Goal: Obtain resource: Obtain resource

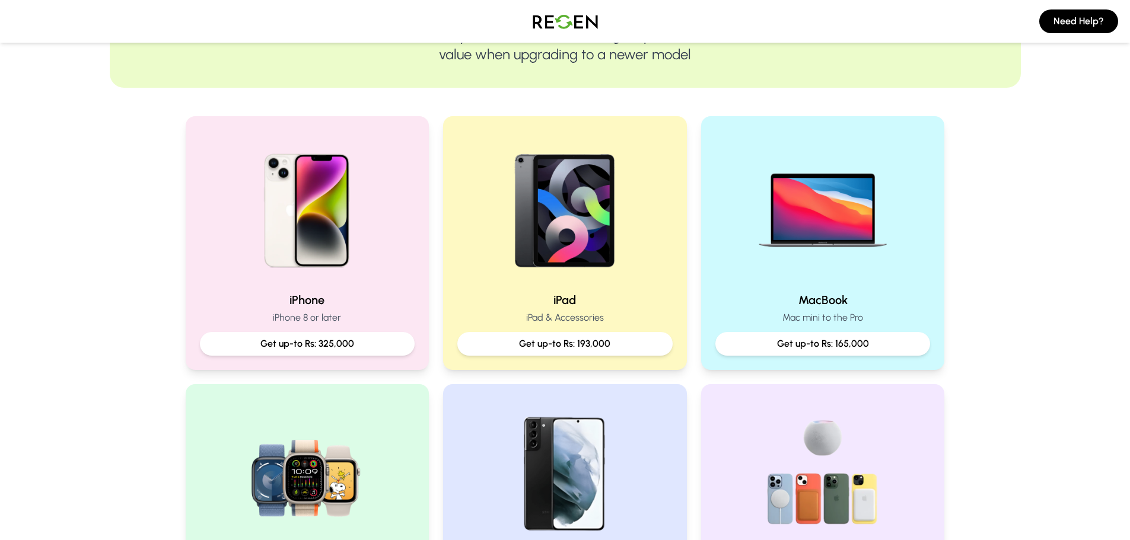
scroll to position [296, 0]
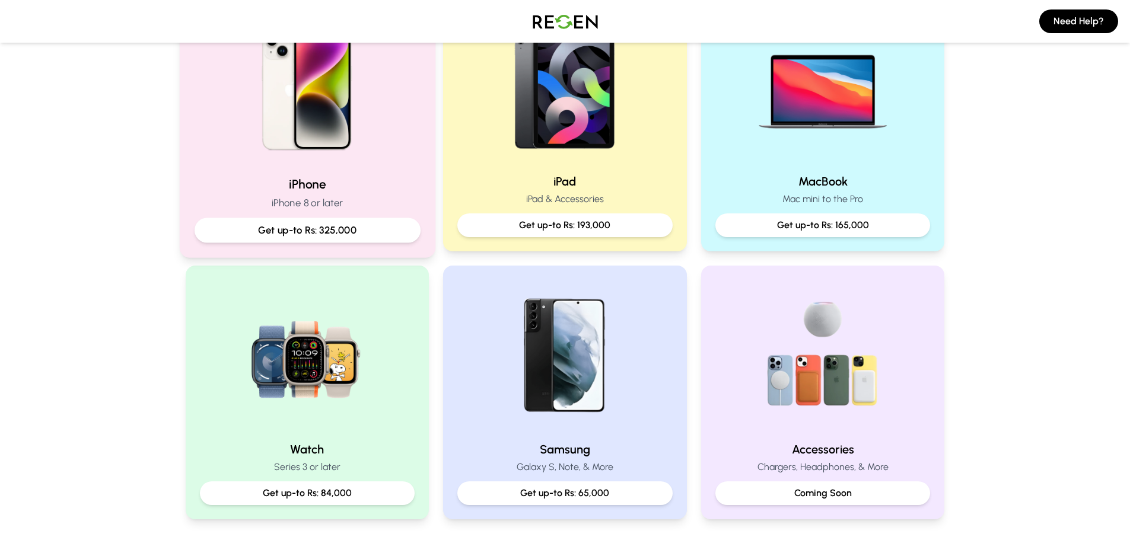
click at [291, 86] on img at bounding box center [307, 87] width 160 height 160
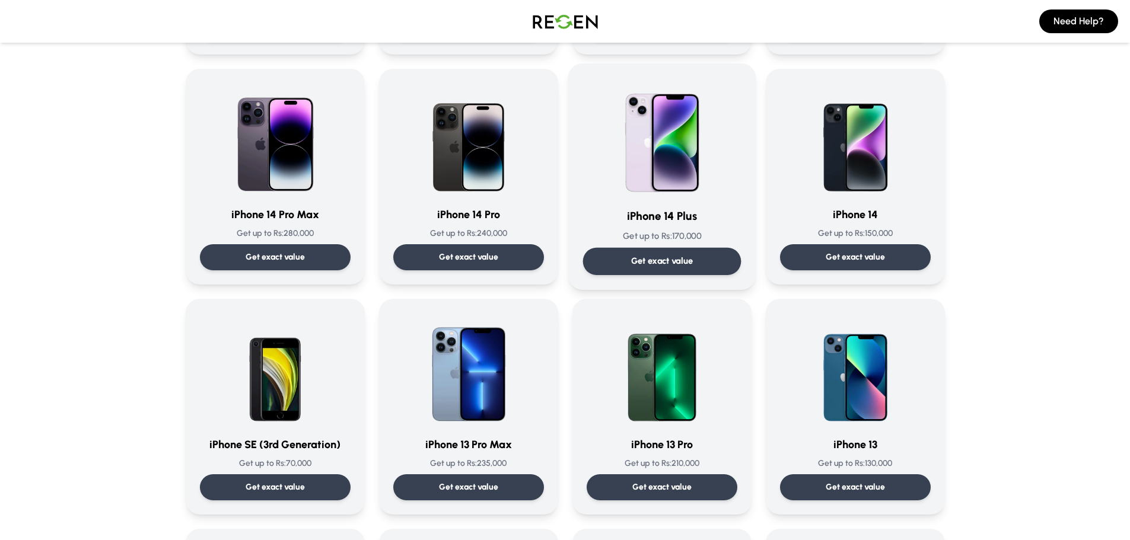
scroll to position [356, 0]
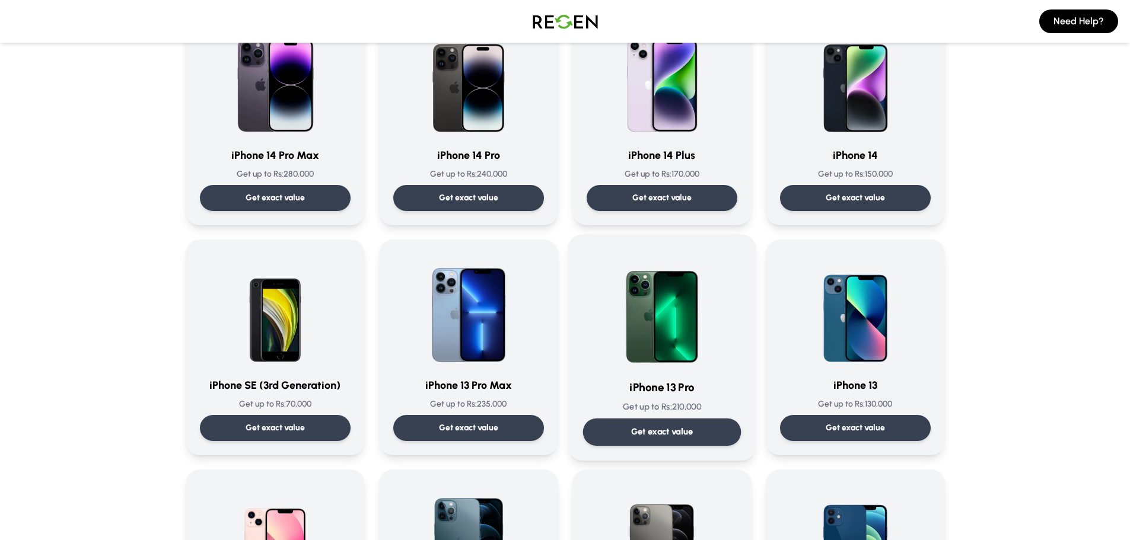
click at [665, 415] on div "iPhone 13 Pro Get up to Rs: 210,000 Get exact value" at bounding box center [661, 347] width 158 height 197
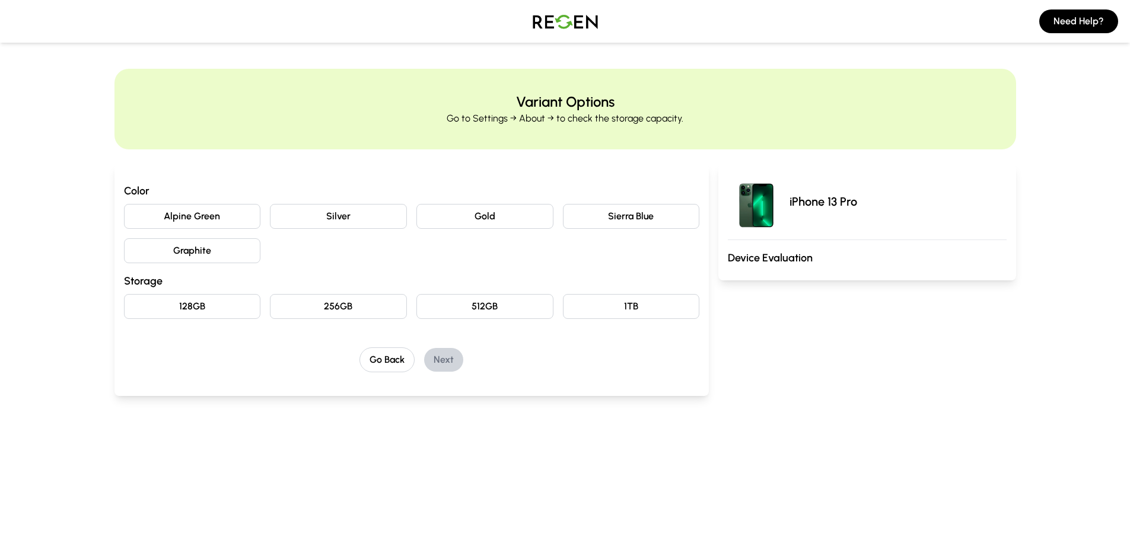
click at [506, 216] on button "Gold" at bounding box center [484, 216] width 137 height 25
click at [237, 304] on button "128GB" at bounding box center [192, 306] width 137 height 25
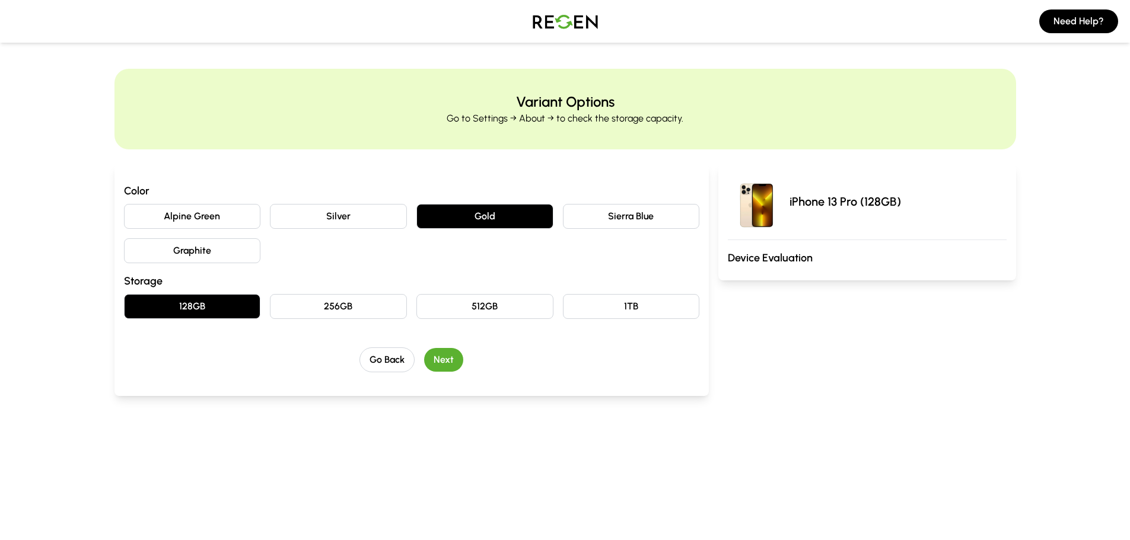
click at [439, 363] on button "Next" at bounding box center [443, 360] width 39 height 24
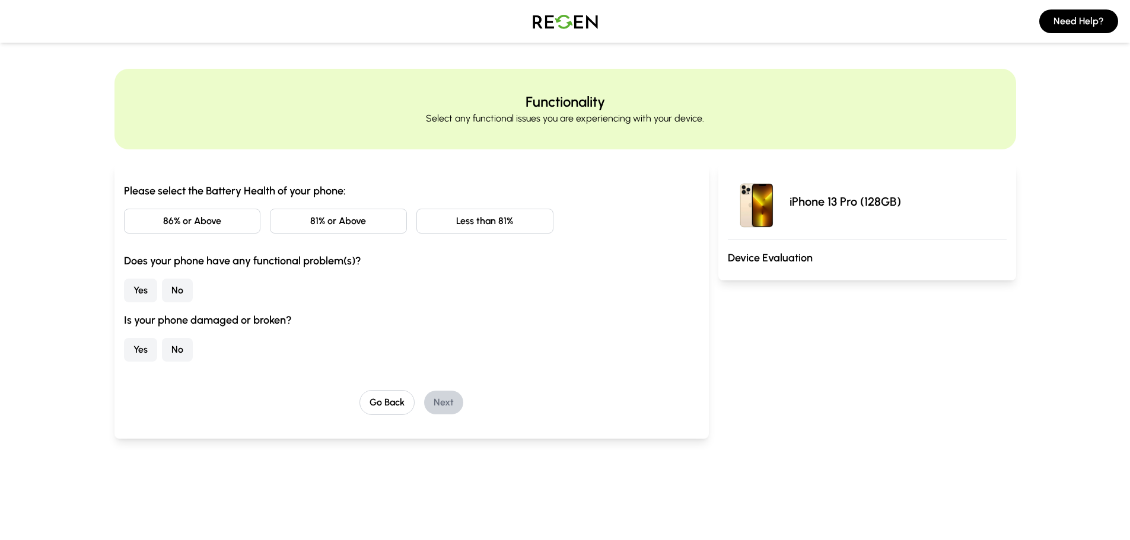
click at [184, 288] on button "No" at bounding box center [177, 291] width 31 height 24
click at [181, 350] on button "No" at bounding box center [177, 350] width 31 height 24
click at [438, 214] on button "Less than 81%" at bounding box center [484, 221] width 137 height 25
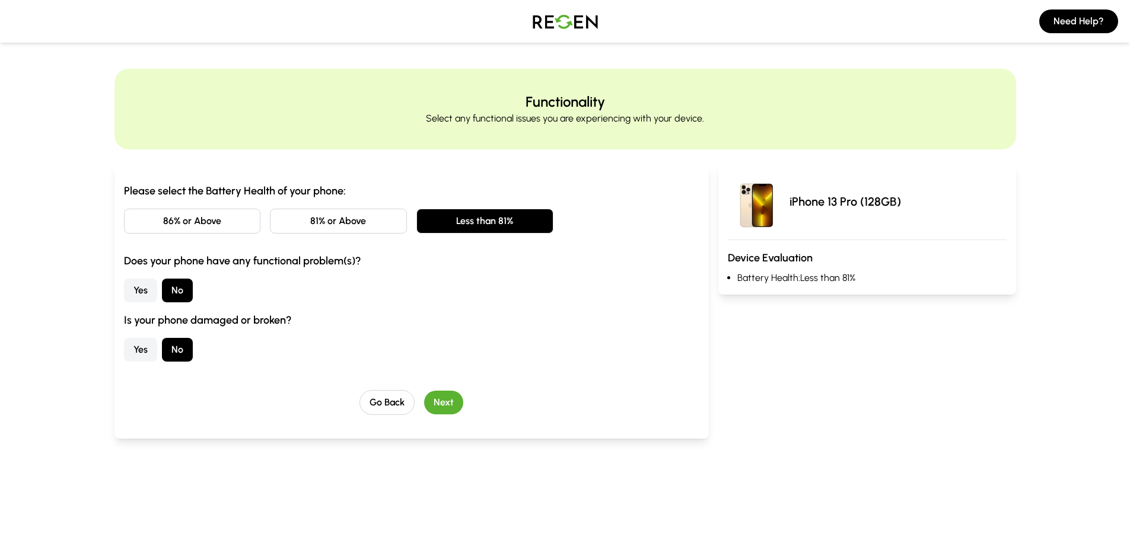
click at [448, 407] on button "Next" at bounding box center [443, 403] width 39 height 24
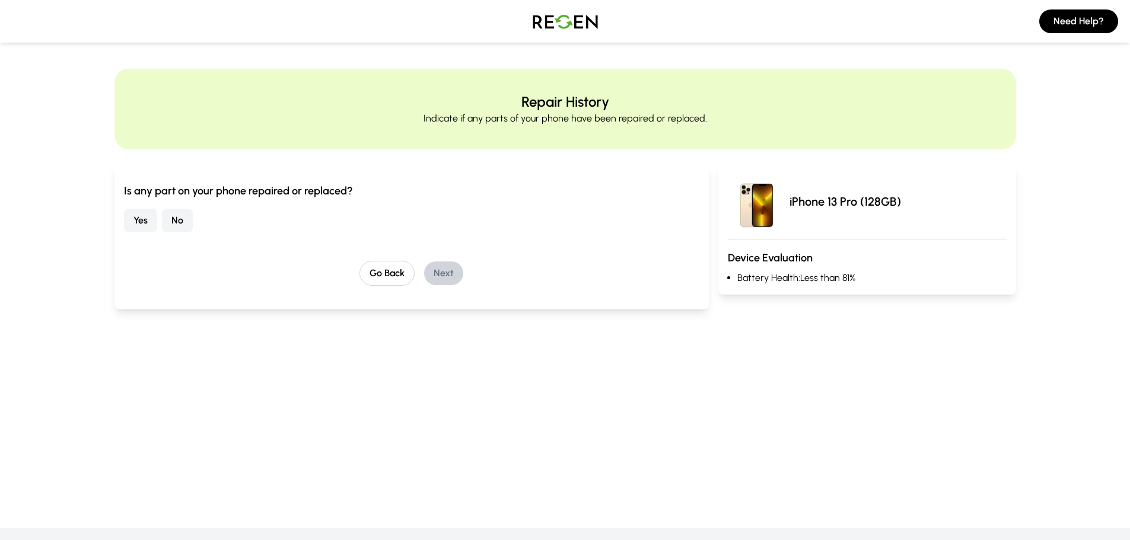
drag, startPoint x: 176, startPoint y: 225, endPoint x: 215, endPoint y: 238, distance: 41.3
click at [177, 225] on button "No" at bounding box center [177, 221] width 31 height 24
click at [458, 275] on button "Next" at bounding box center [443, 274] width 39 height 24
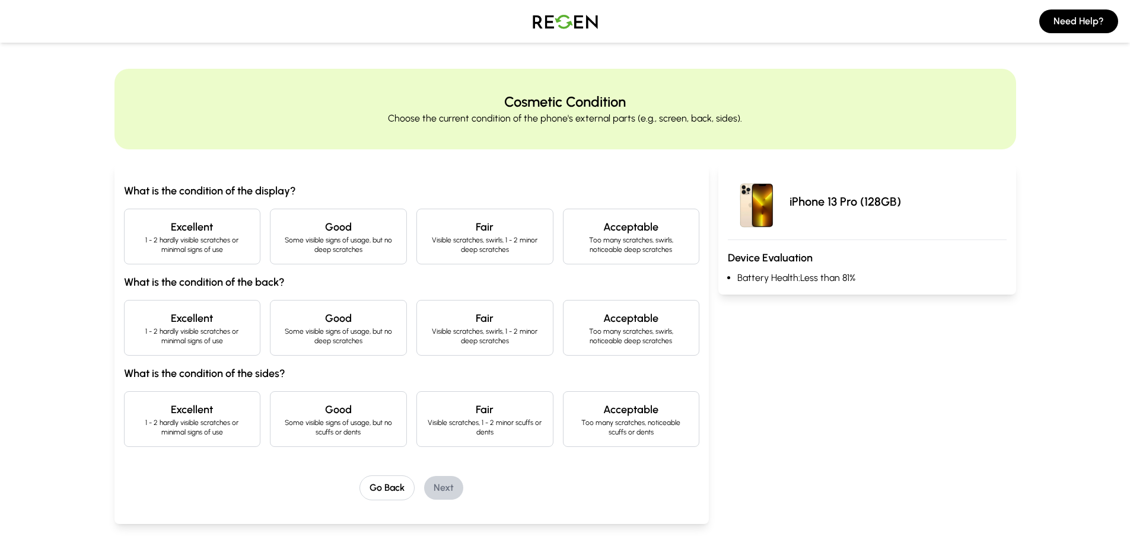
click at [216, 230] on h4 "Excellent" at bounding box center [192, 227] width 117 height 17
click at [207, 322] on h4 "Excellent" at bounding box center [192, 318] width 117 height 17
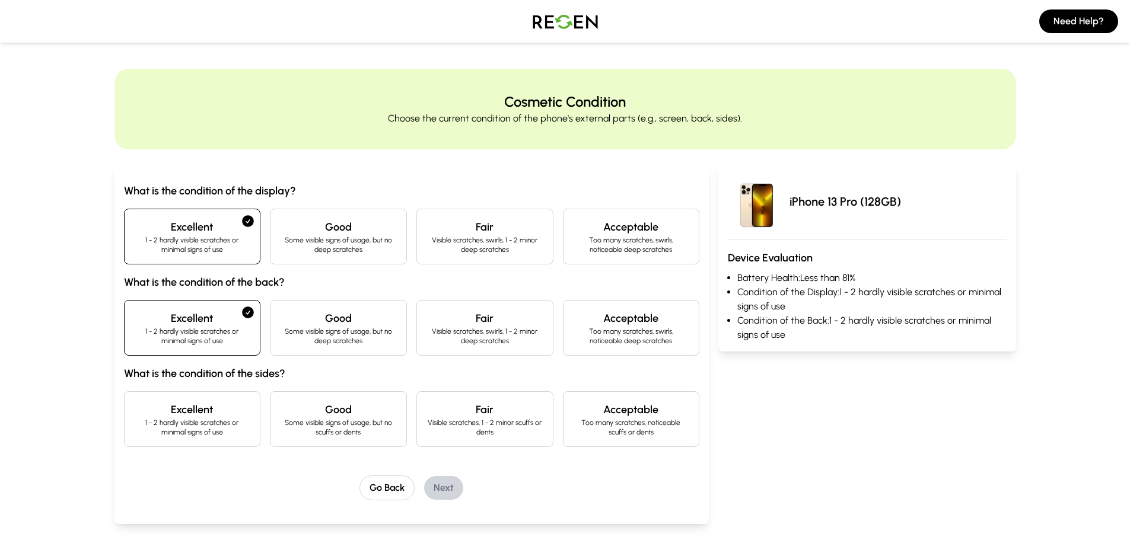
click at [208, 422] on p "1 - 2 hardly visible scratches or minimal signs of use" at bounding box center [192, 427] width 117 height 19
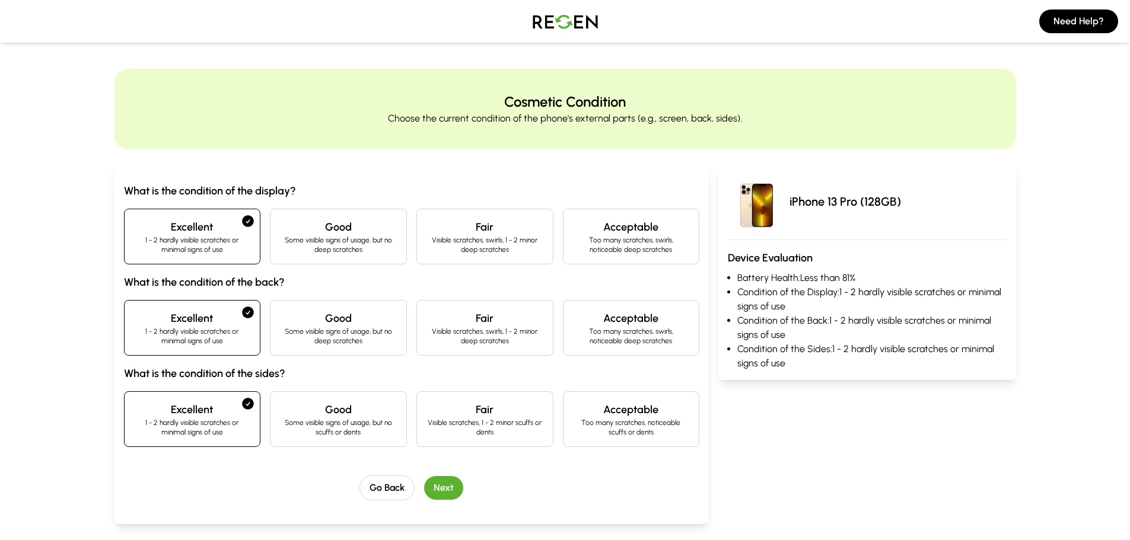
click at [449, 487] on button "Next" at bounding box center [443, 488] width 39 height 24
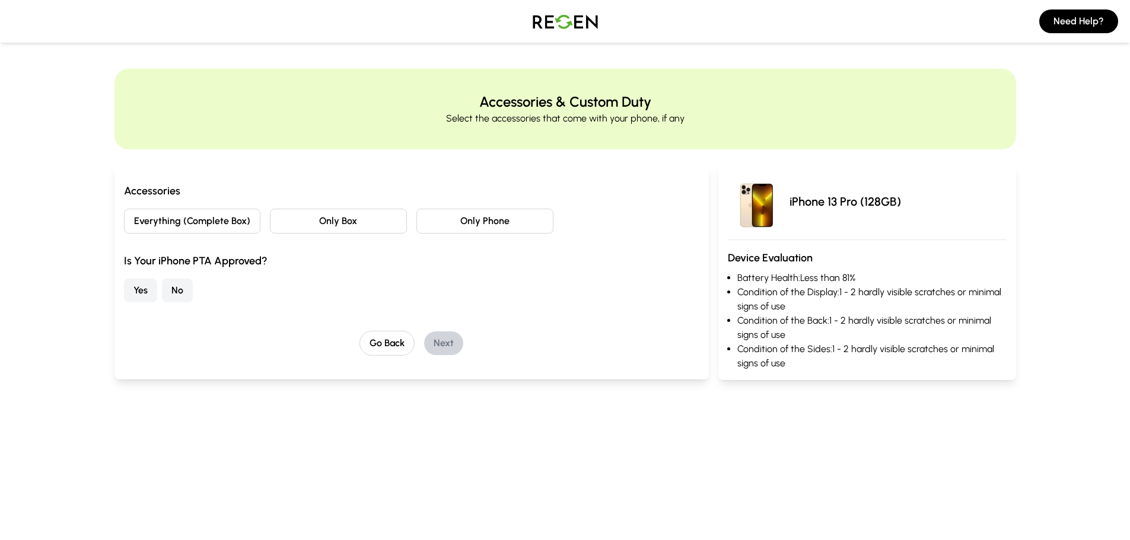
click at [478, 225] on button "Only Phone" at bounding box center [484, 221] width 137 height 25
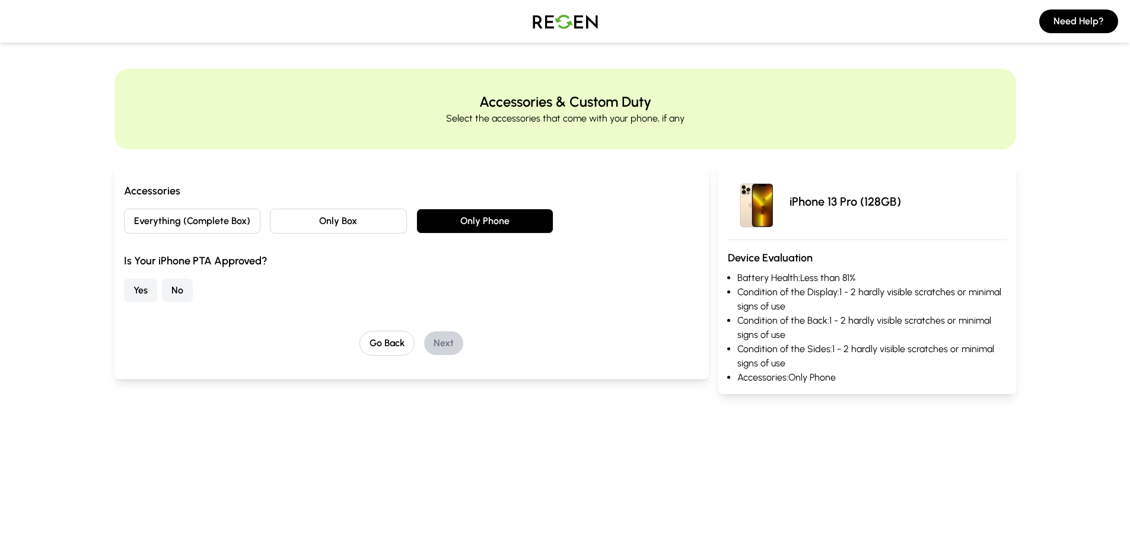
click at [142, 285] on button "Yes" at bounding box center [140, 291] width 33 height 24
click at [426, 337] on button "Next" at bounding box center [443, 343] width 39 height 24
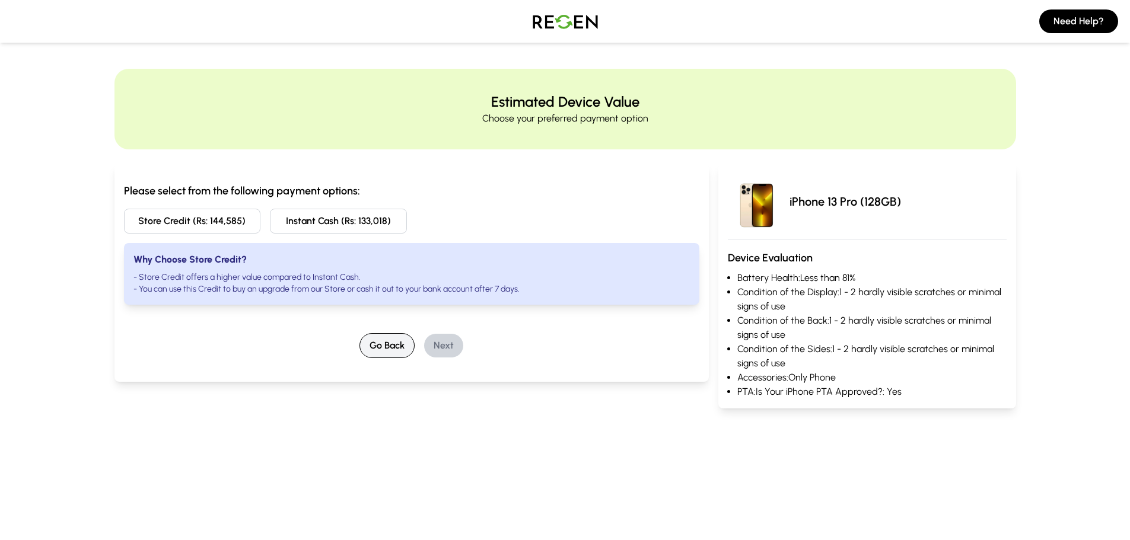
click at [369, 345] on button "Go Back" at bounding box center [386, 345] width 55 height 25
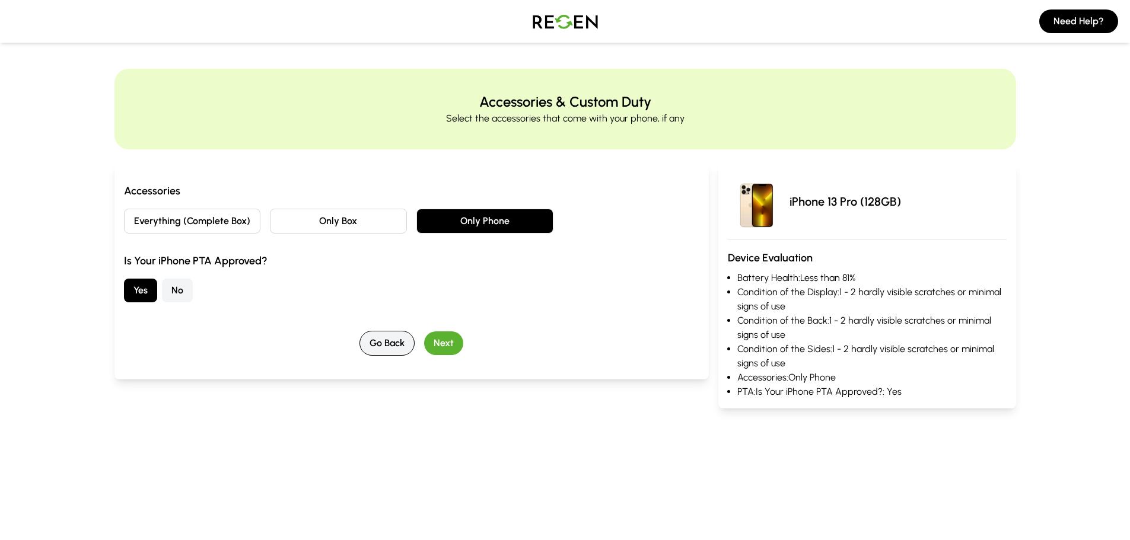
click at [369, 345] on button "Go Back" at bounding box center [386, 343] width 55 height 25
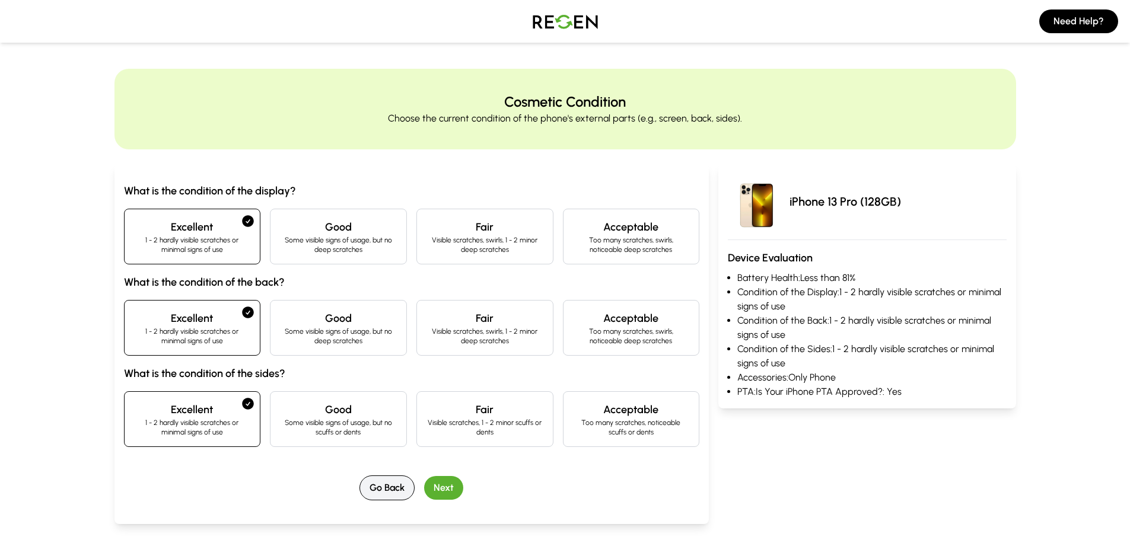
click at [363, 489] on button "Go Back" at bounding box center [386, 488] width 55 height 25
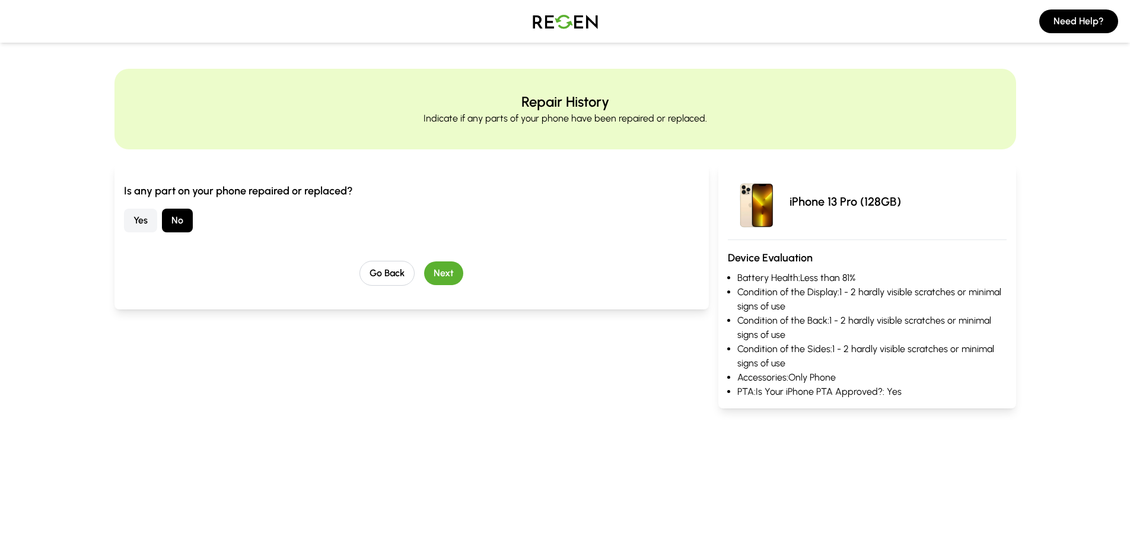
click at [362, 264] on div "Go Back Next" at bounding box center [412, 273] width 576 height 25
click at [374, 273] on button "Go Back" at bounding box center [386, 273] width 55 height 25
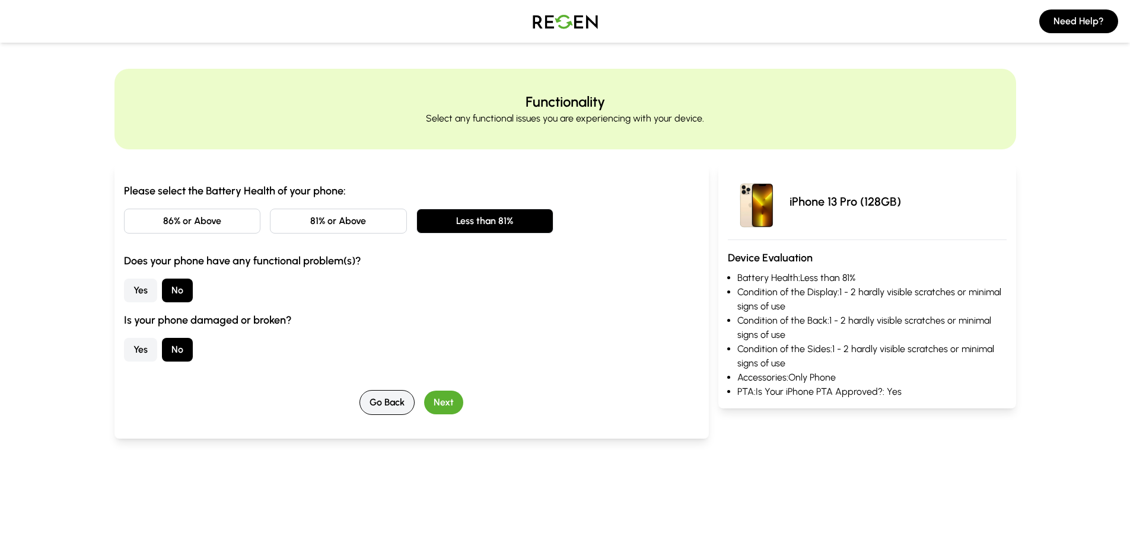
click at [375, 399] on button "Go Back" at bounding box center [386, 402] width 55 height 25
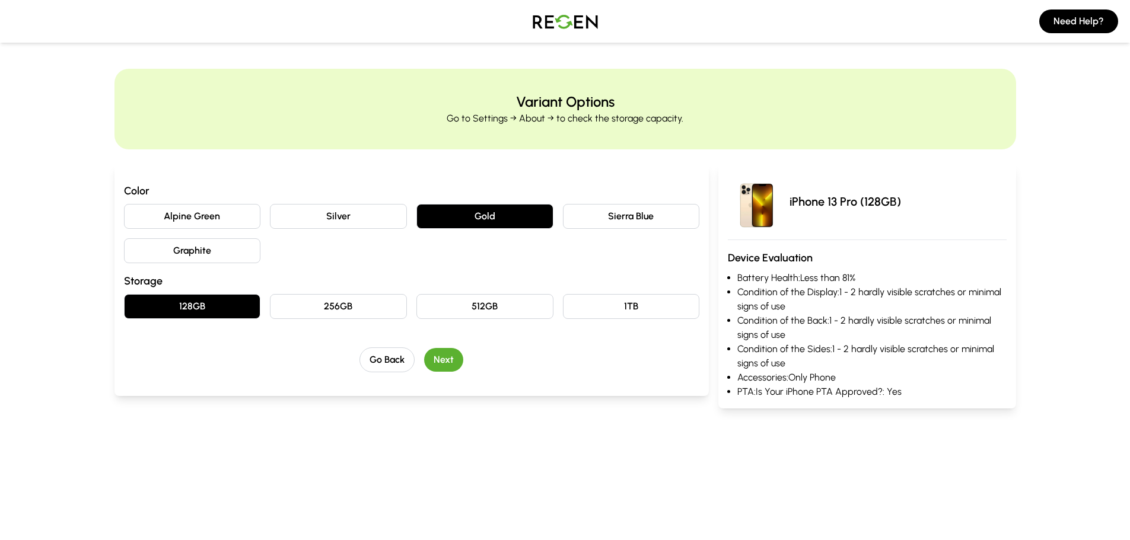
click at [444, 362] on button "Next" at bounding box center [443, 360] width 39 height 24
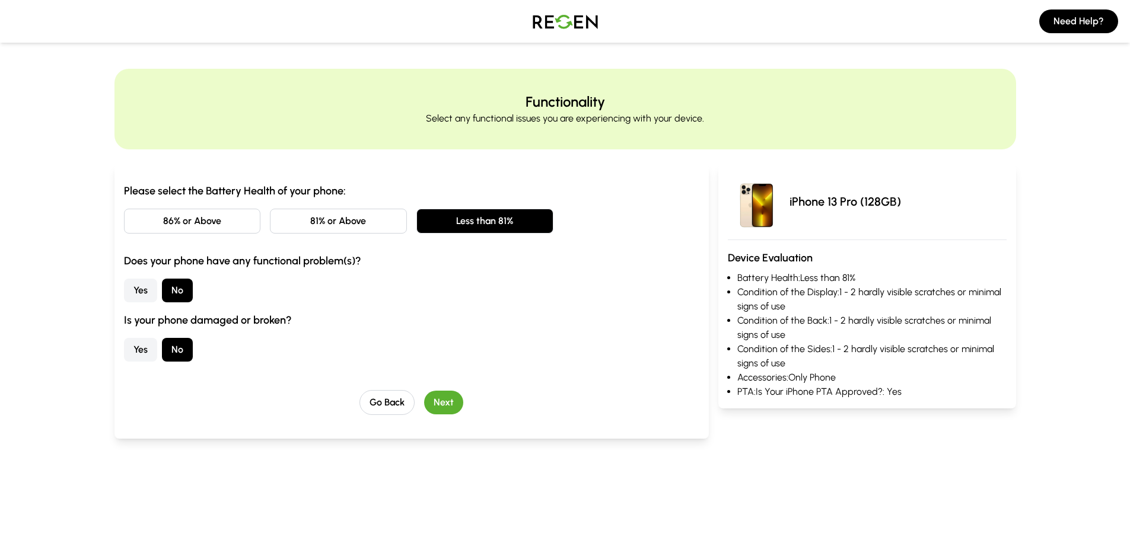
click at [303, 227] on button "81% or Above" at bounding box center [338, 221] width 137 height 25
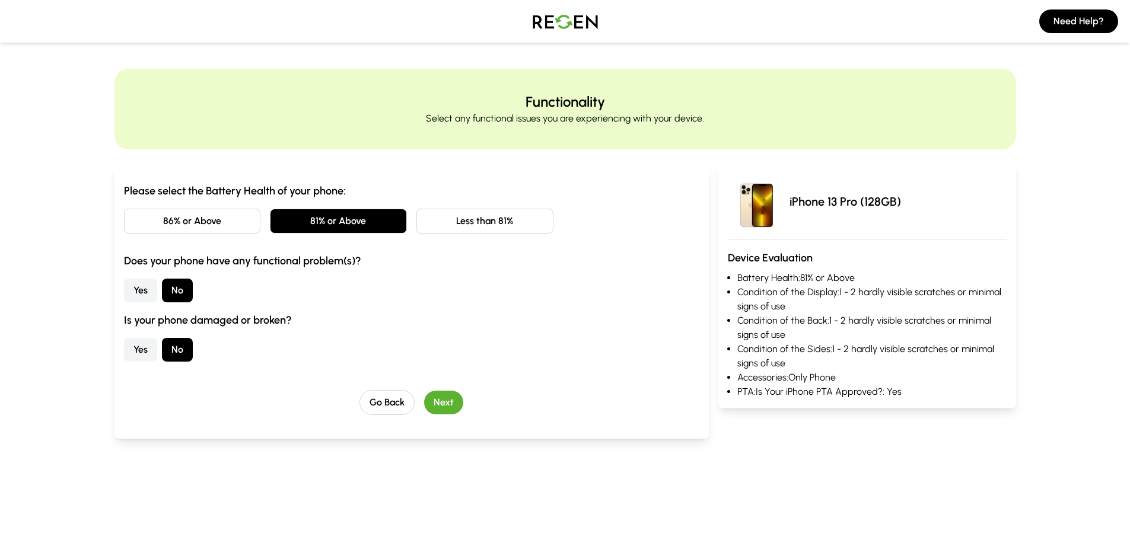
click at [447, 399] on button "Next" at bounding box center [443, 403] width 39 height 24
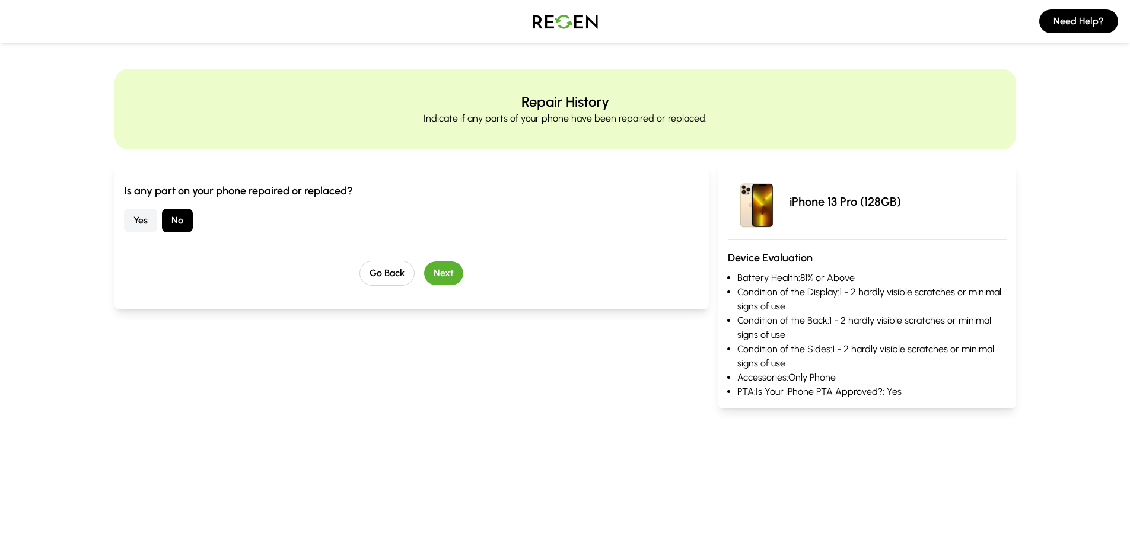
click at [426, 270] on button "Next" at bounding box center [443, 274] width 39 height 24
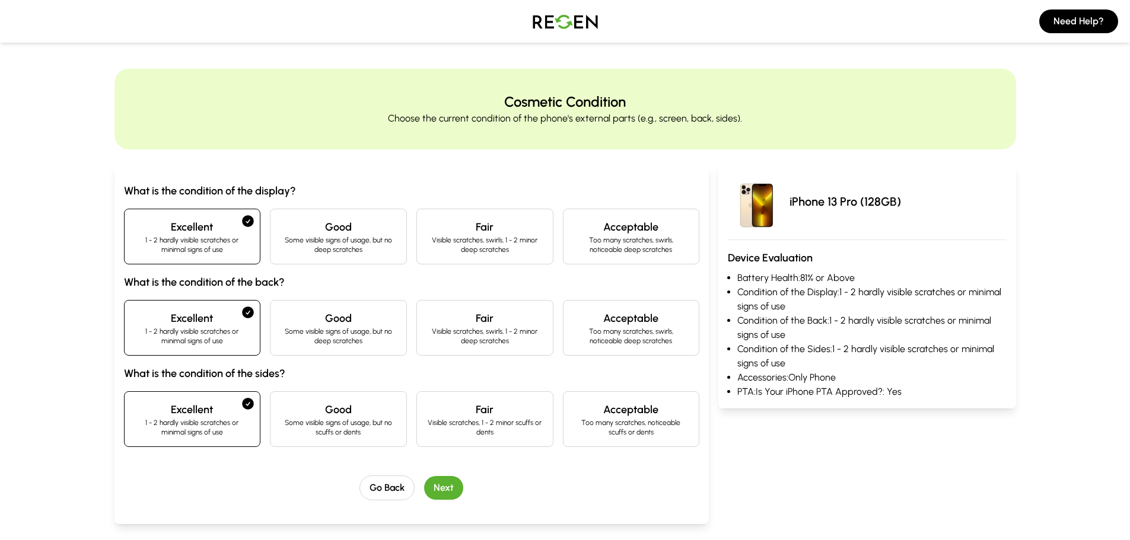
click at [447, 484] on button "Next" at bounding box center [443, 488] width 39 height 24
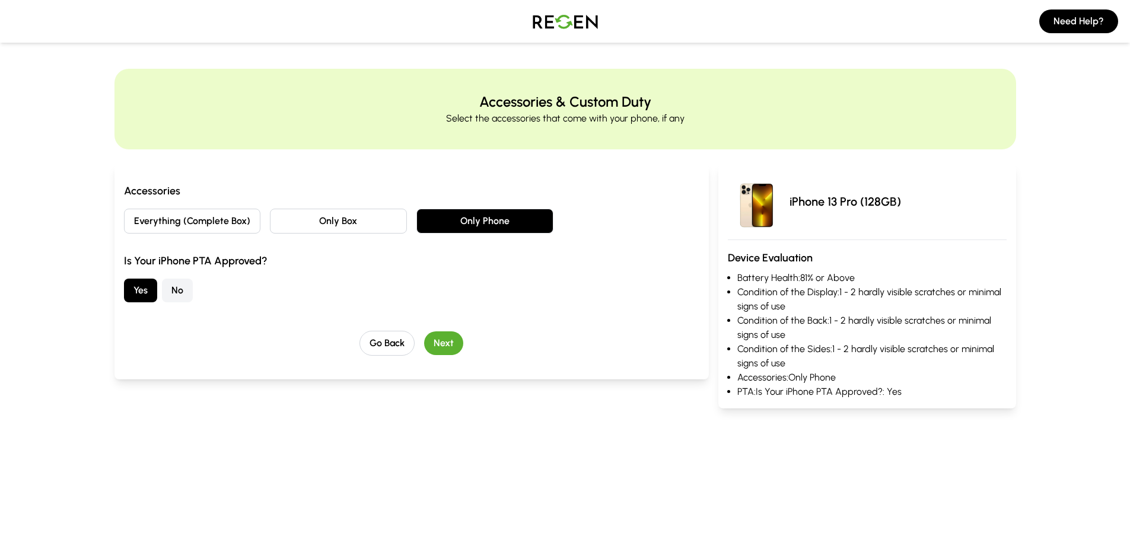
click at [452, 339] on button "Next" at bounding box center [443, 343] width 39 height 24
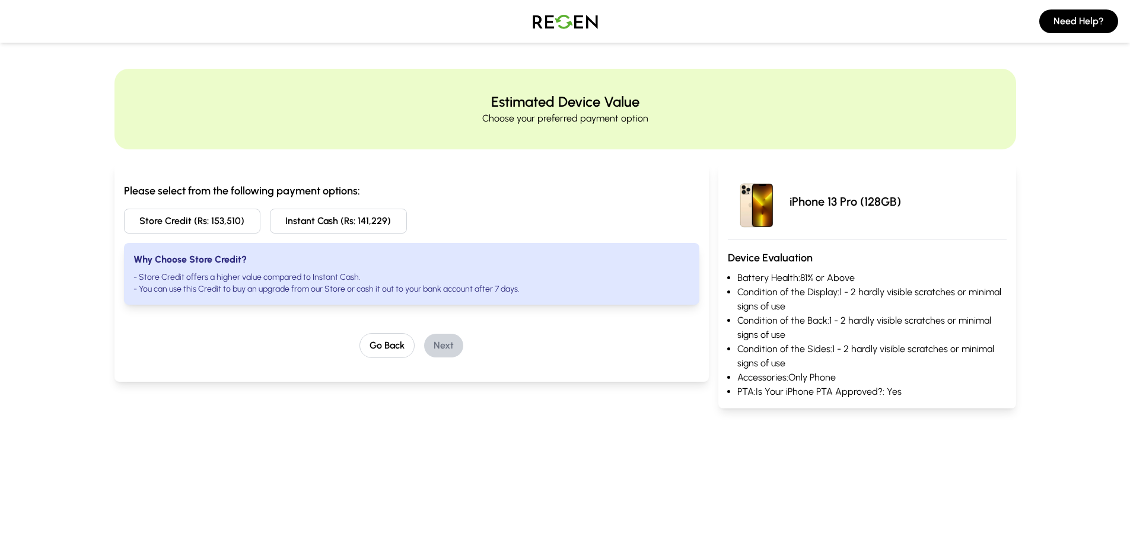
click at [172, 215] on button "Store Credit (Rs: 153,510)" at bounding box center [192, 221] width 137 height 25
click at [448, 339] on button "Next" at bounding box center [443, 346] width 39 height 24
